Goal: Find specific page/section: Find specific page/section

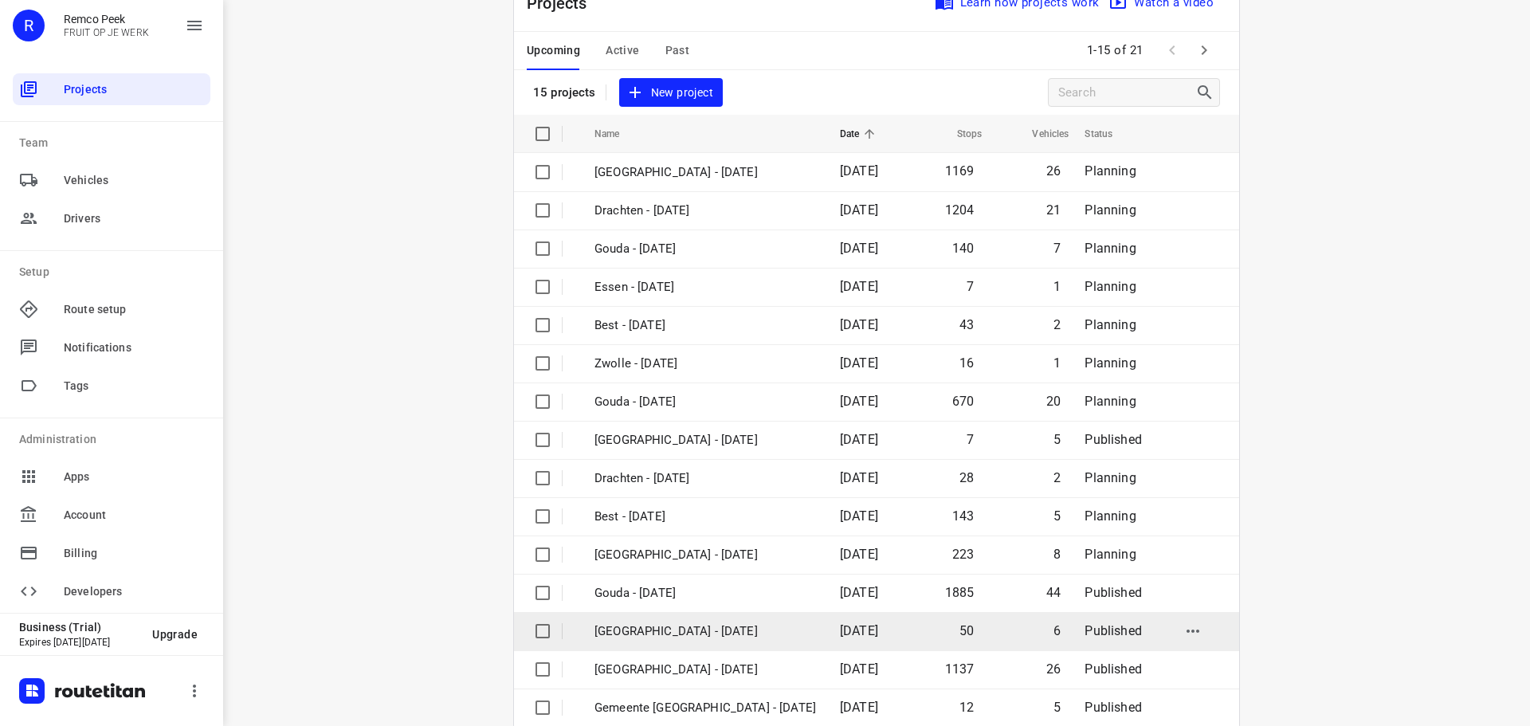
scroll to position [80, 0]
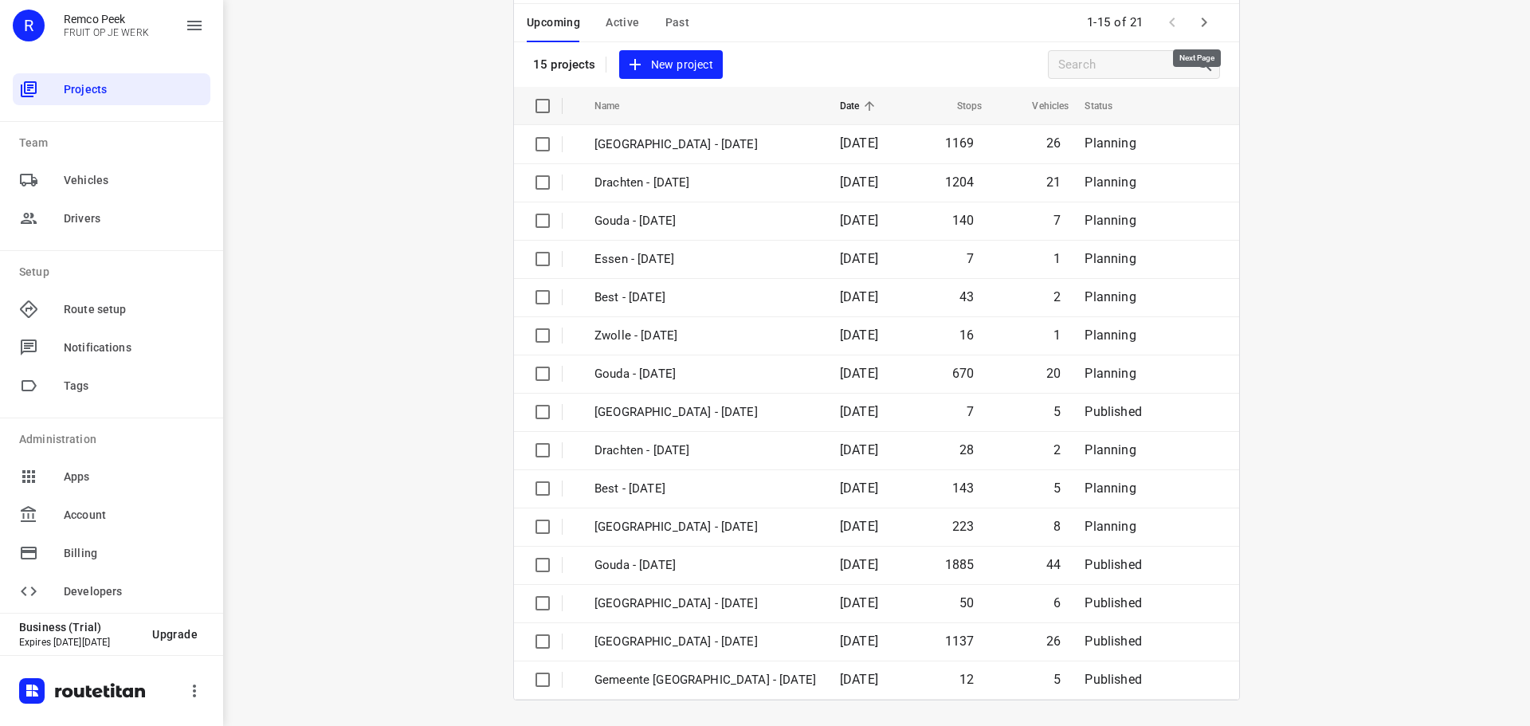
click at [1195, 14] on icon "button" at bounding box center [1204, 22] width 19 height 19
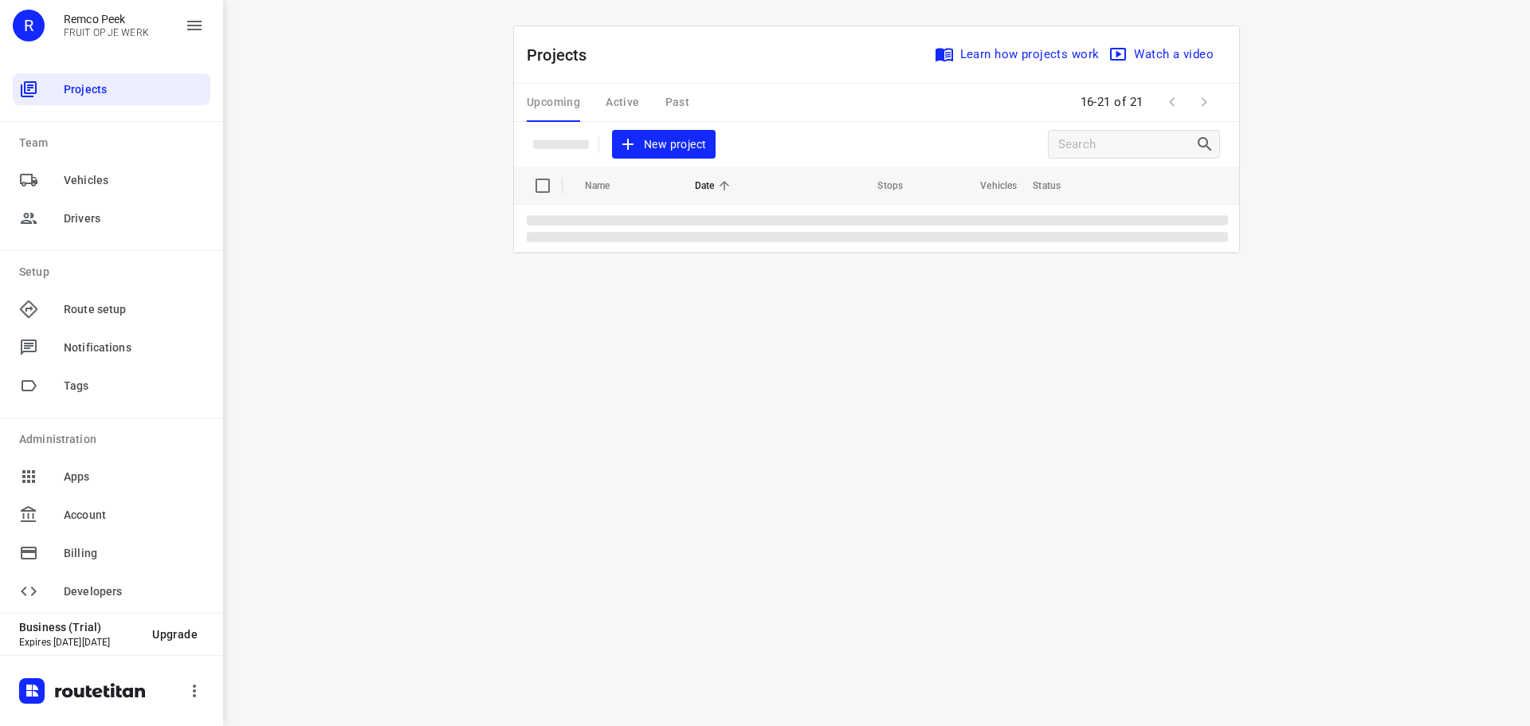
scroll to position [0, 0]
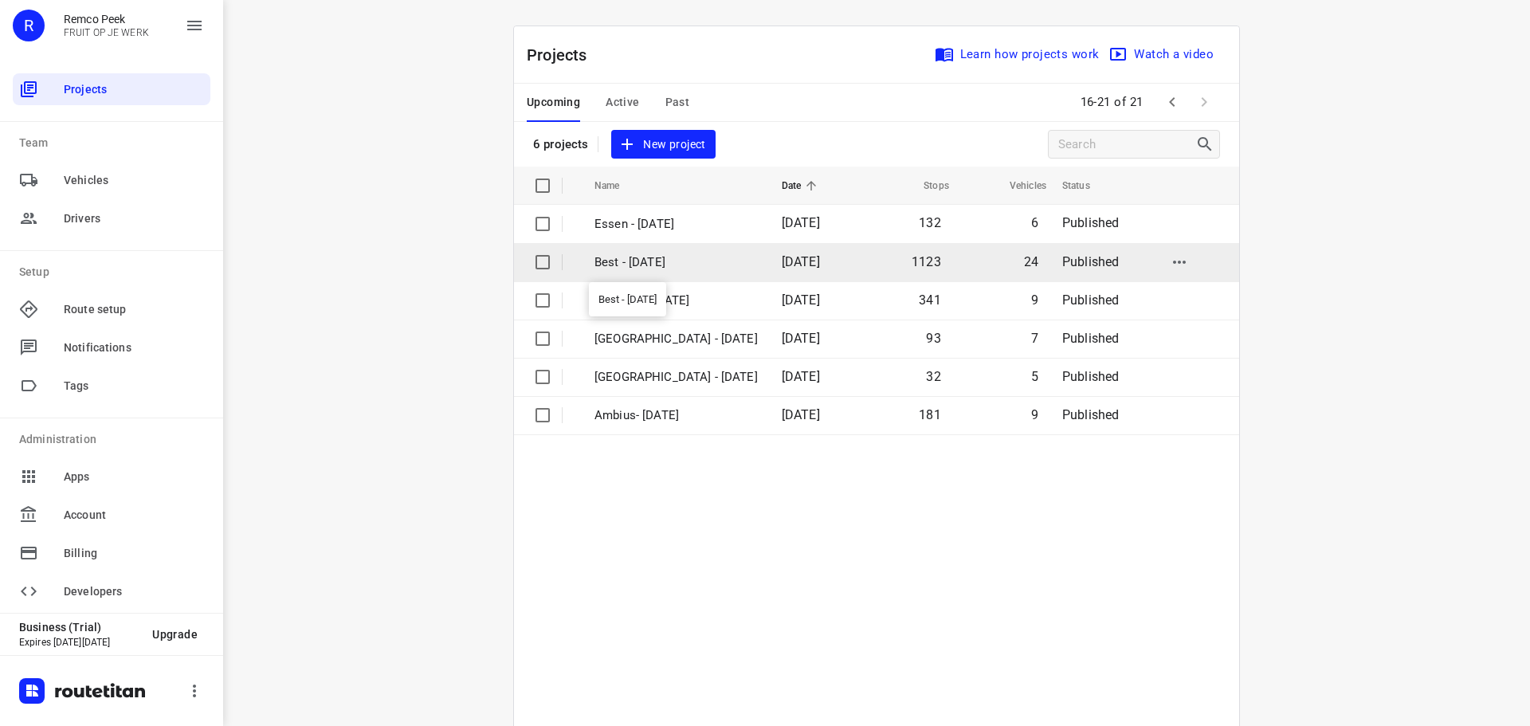
click at [642, 257] on p "Best - [DATE]" at bounding box center [676, 262] width 163 height 18
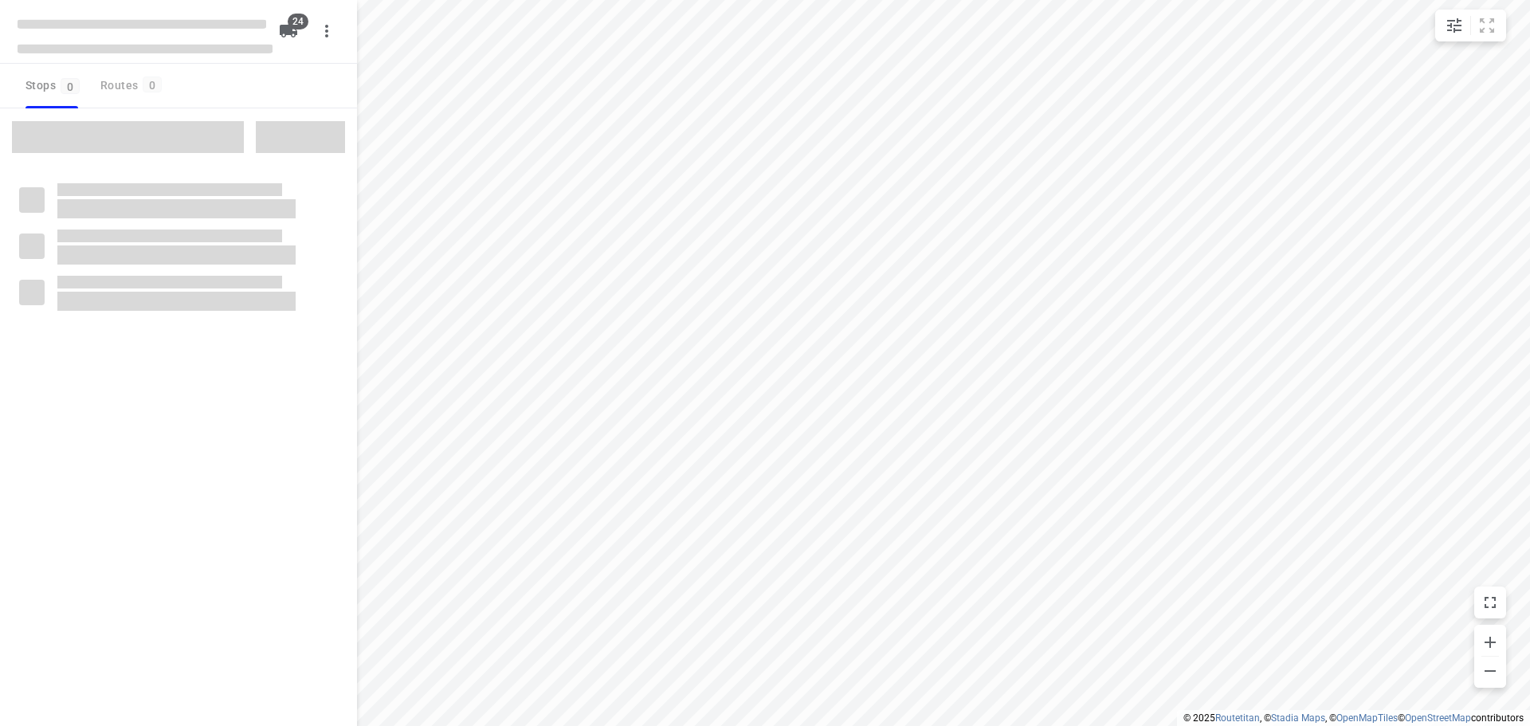
checkbox input "true"
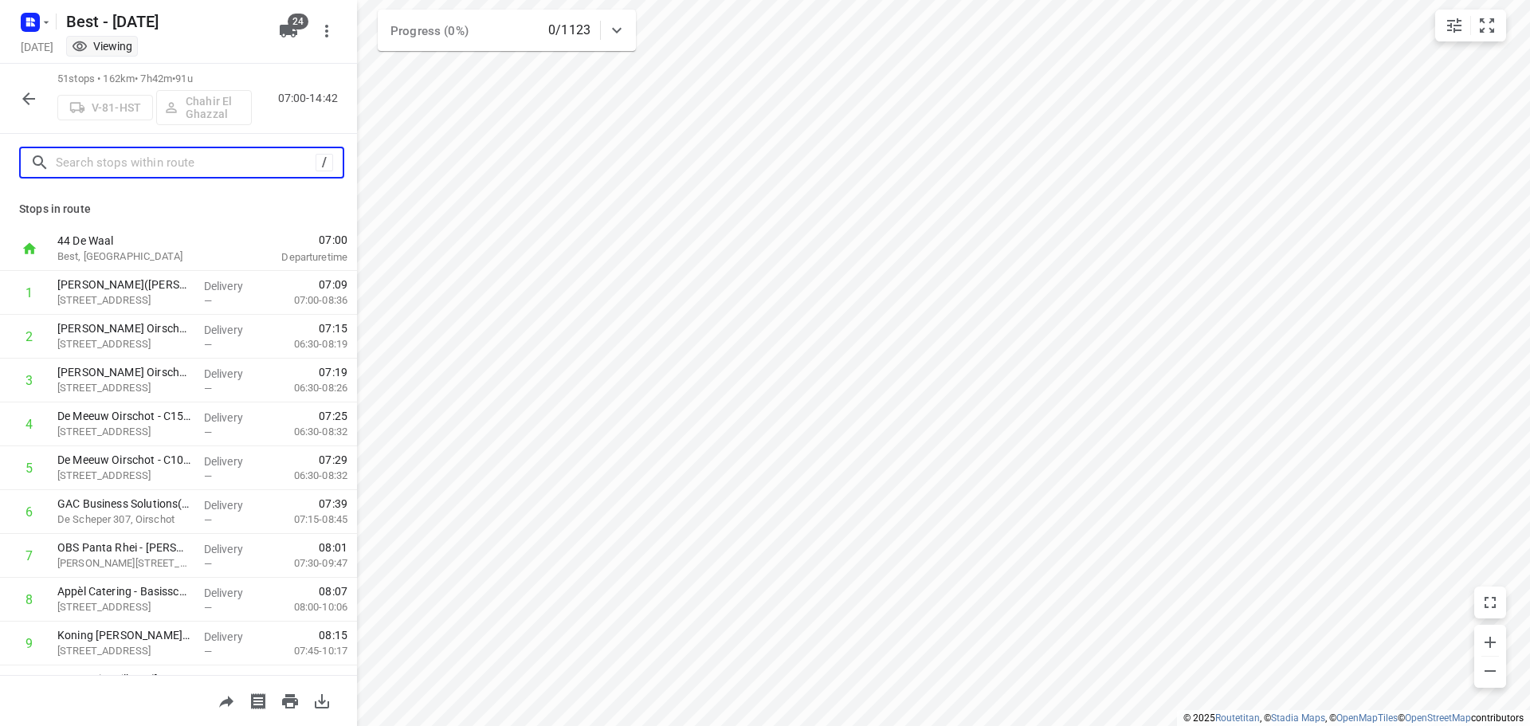
click at [191, 157] on input "text" at bounding box center [186, 163] width 260 height 25
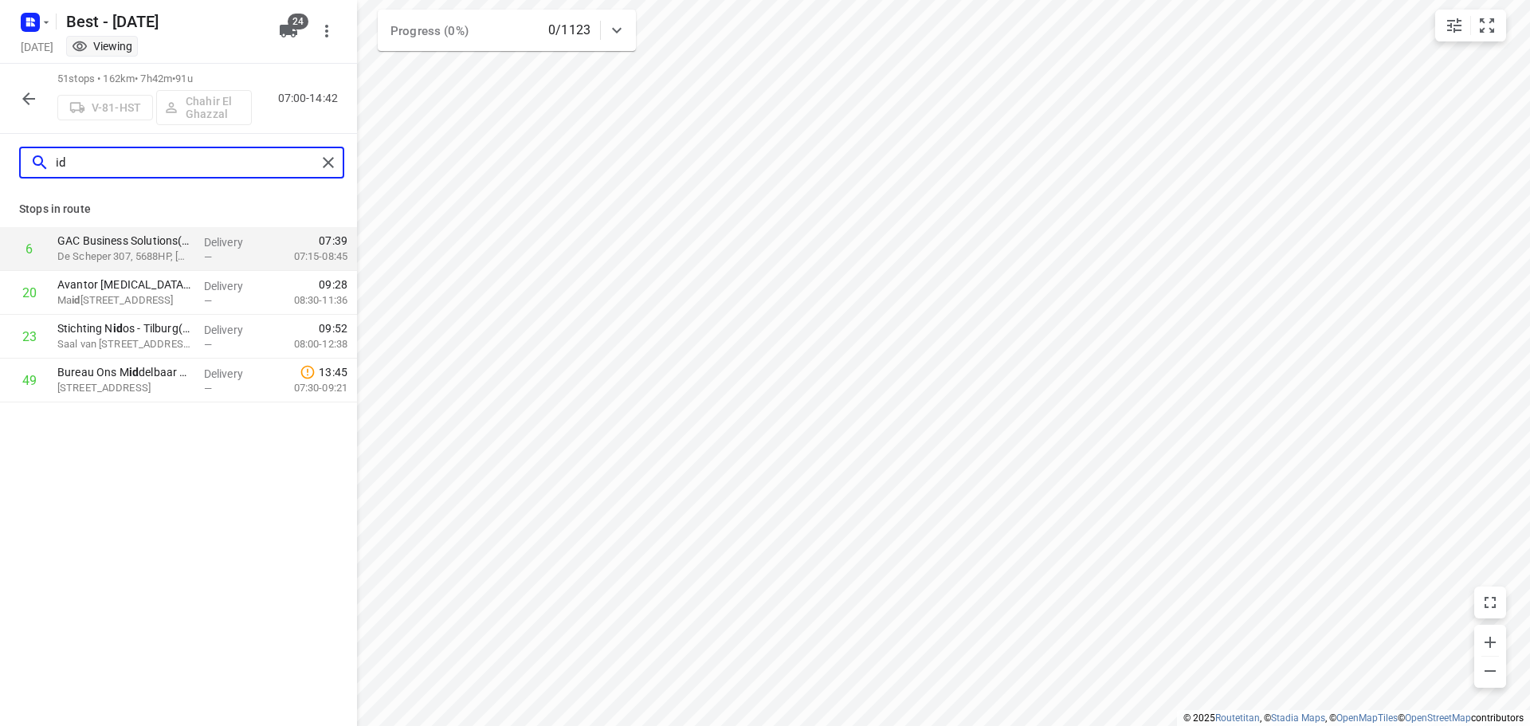
type input "id"
click at [34, 100] on icon "button" at bounding box center [28, 98] width 19 height 19
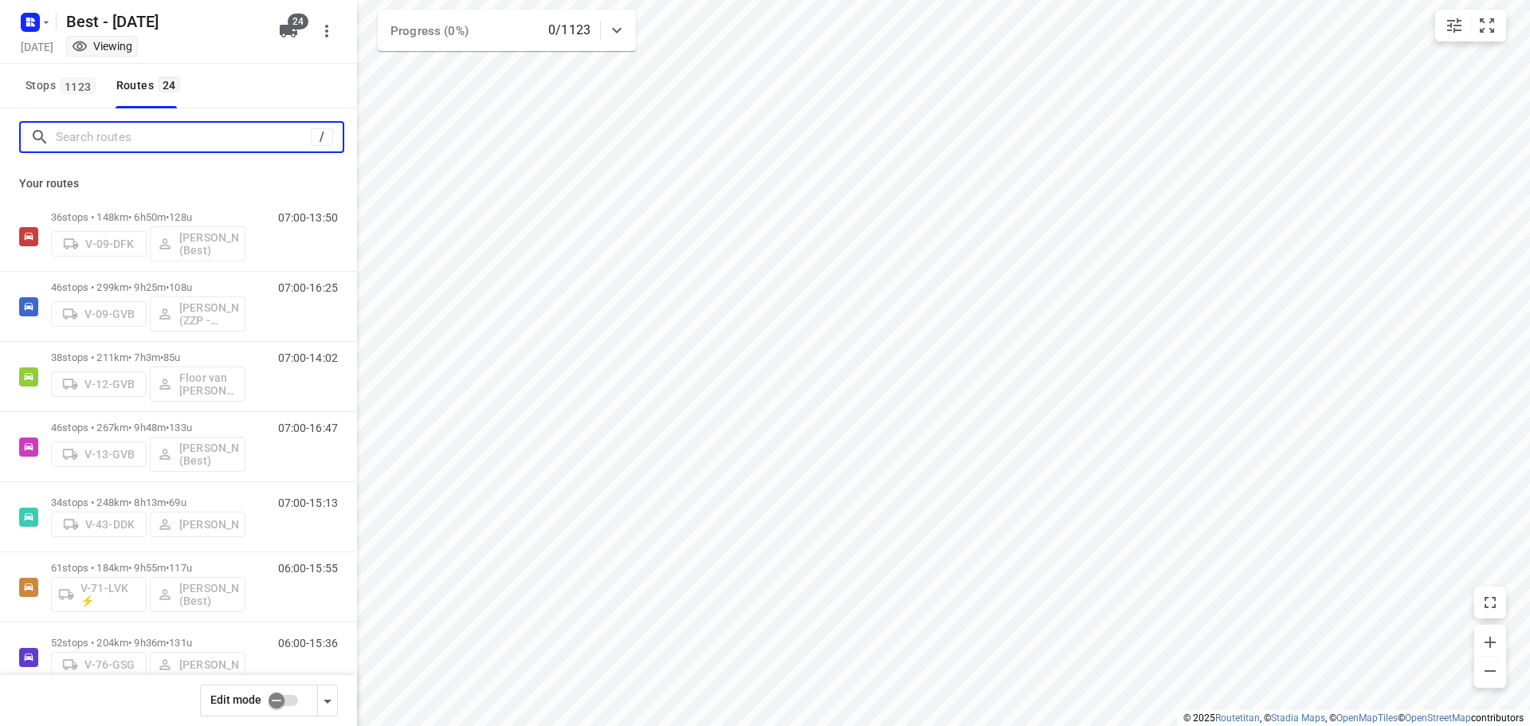
click at [149, 136] on input "Search routes" at bounding box center [183, 137] width 255 height 25
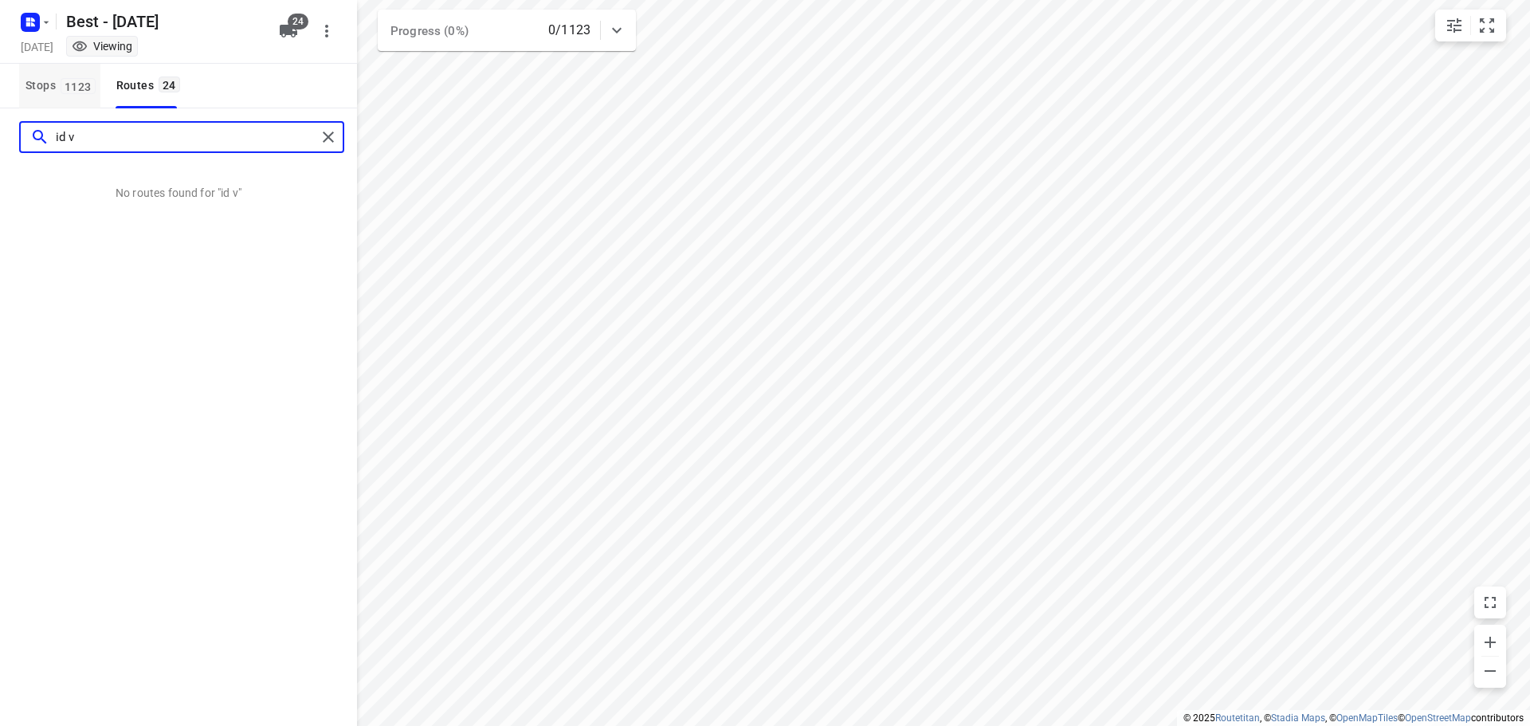
type input "id v"
click at [85, 84] on span "1123" at bounding box center [78, 86] width 35 height 16
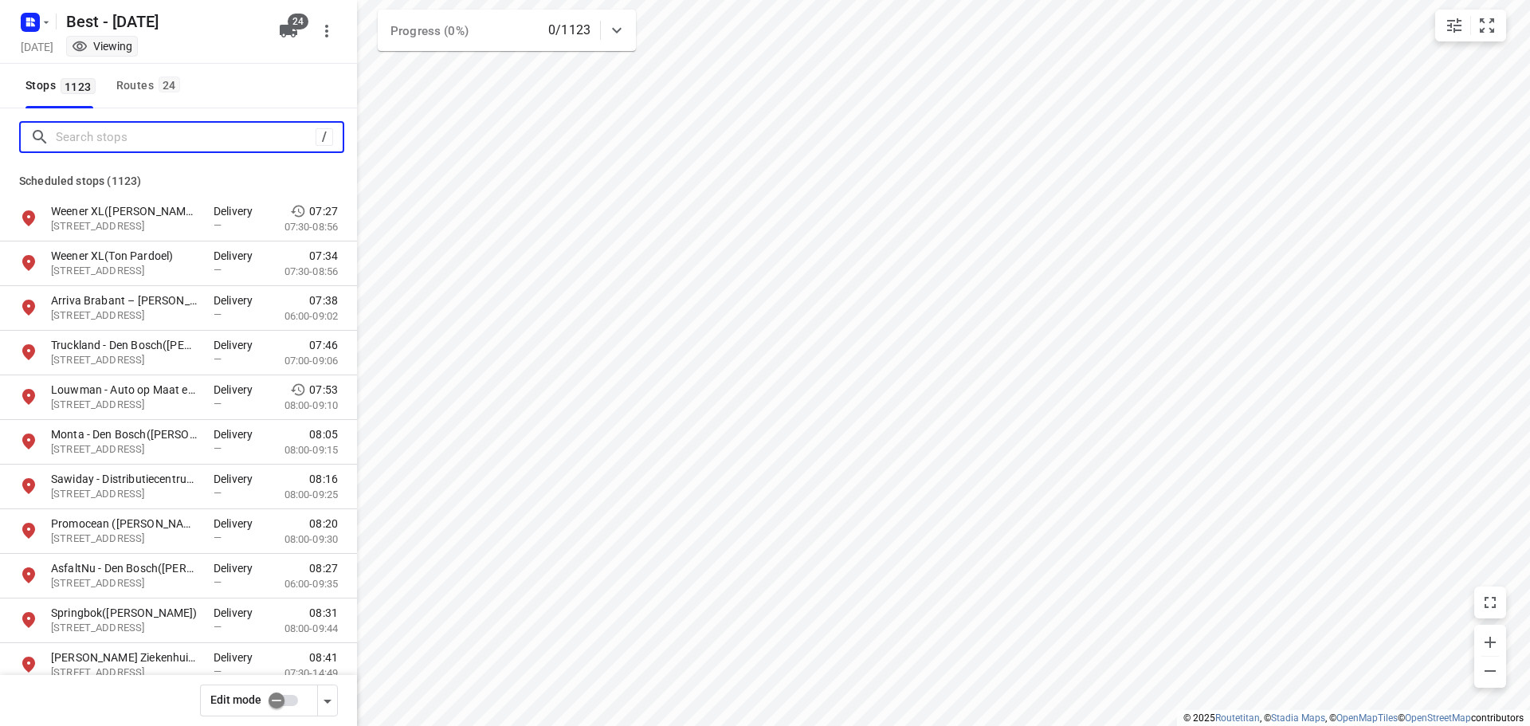
click at [78, 129] on input "Search stops" at bounding box center [186, 137] width 260 height 25
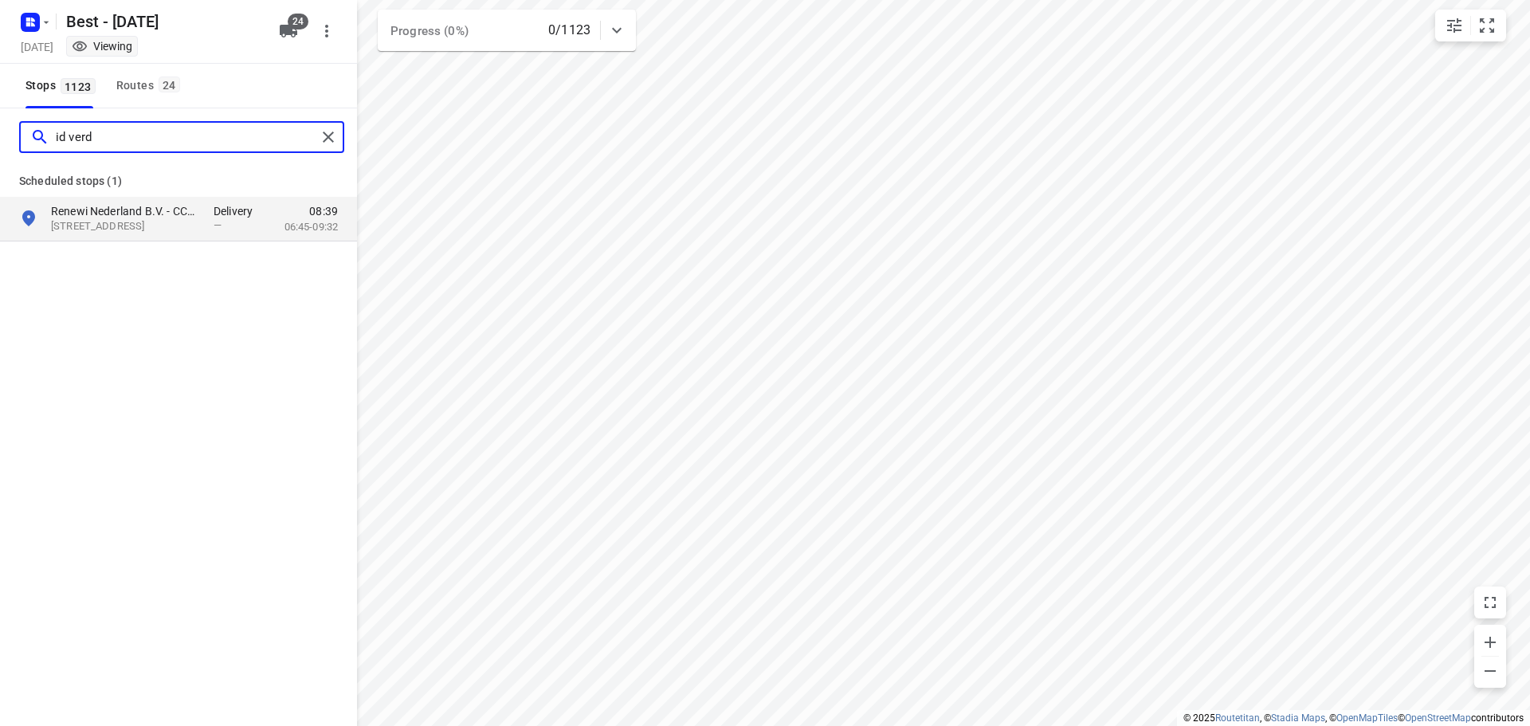
type input "id verde"
